Goal: Task Accomplishment & Management: Manage account settings

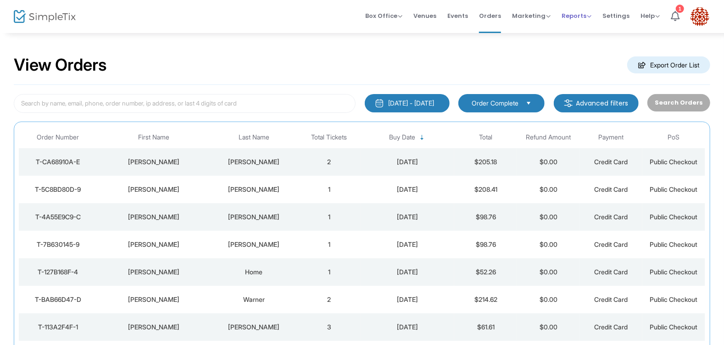
click at [590, 17] on span "Reports" at bounding box center [577, 15] width 30 height 9
click at [532, 55] on div "View Orders Export Order List" at bounding box center [362, 65] width 697 height 39
click at [539, 18] on span "Marketing" at bounding box center [531, 15] width 39 height 9
click at [600, 52] on div "View Orders Export Order List" at bounding box center [362, 65] width 697 height 39
click at [583, 17] on span "Reports" at bounding box center [577, 15] width 30 height 9
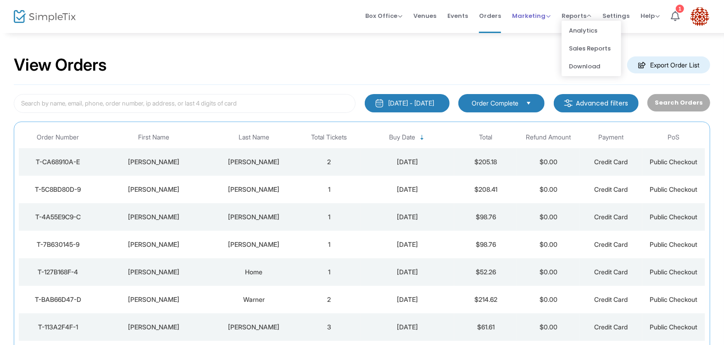
click at [532, 21] on span "Marketing Promo Codes Quantity Discounts Affiliate" at bounding box center [531, 15] width 39 height 23
click at [548, 17] on span "Marketing" at bounding box center [531, 15] width 39 height 9
click at [480, 55] on div "View Orders Export Order List" at bounding box center [362, 65] width 697 height 39
click at [540, 15] on span "Marketing" at bounding box center [531, 15] width 39 height 9
click at [428, 16] on span "Venues" at bounding box center [424, 15] width 23 height 23
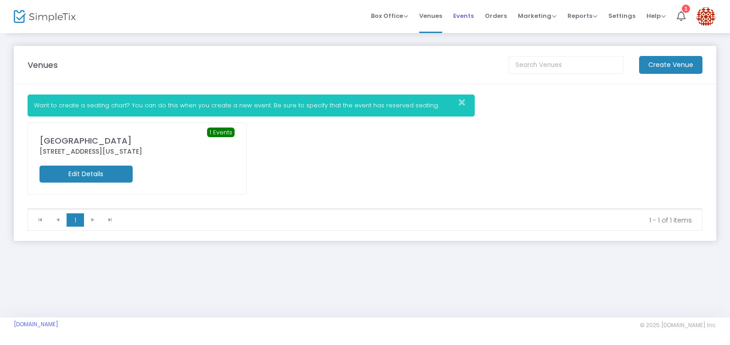
click at [463, 23] on span "Events" at bounding box center [463, 15] width 21 height 23
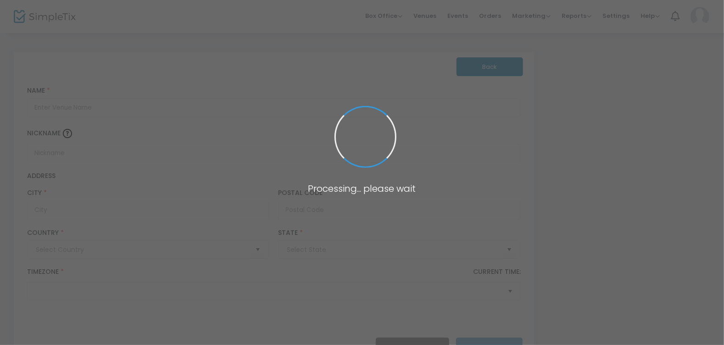
type input "[GEOGRAPHIC_DATA]"
type input "60805"
type input "[GEOGRAPHIC_DATA]"
